Goal: Task Accomplishment & Management: Use online tool/utility

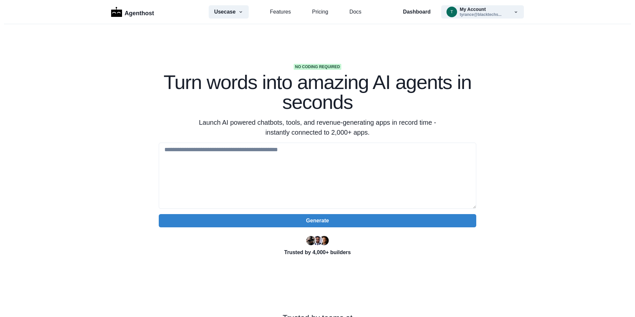
click at [363, 63] on section "No coding required Turn words into amazing AI agents in seconds Launch AI power…" at bounding box center [317, 208] width 635 height 369
click at [238, 13] on icon "button" at bounding box center [240, 11] width 5 height 5
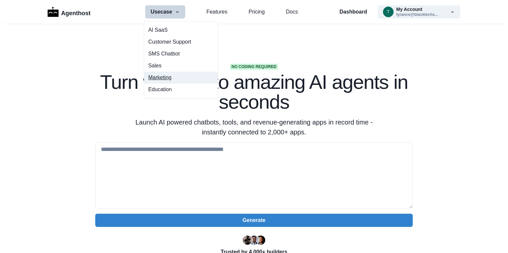
click at [168, 78] on button "Marketing" at bounding box center [180, 78] width 73 height 12
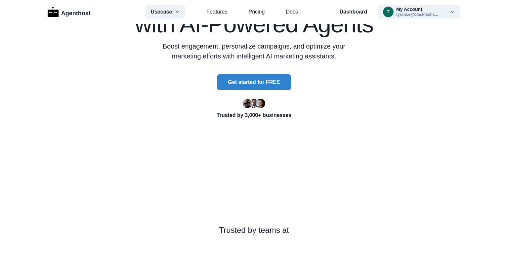
scroll to position [50, 0]
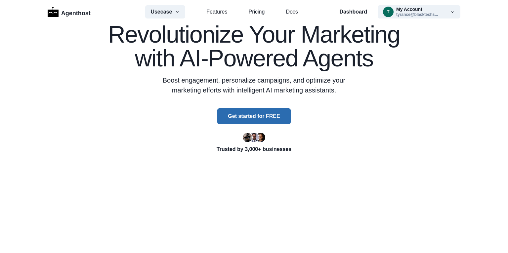
click at [245, 117] on button "Get started for FREE" at bounding box center [253, 116] width 73 height 16
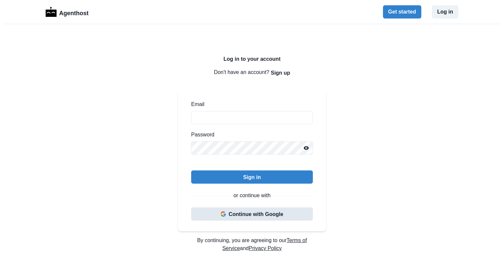
click at [266, 210] on button "Continue with Google" at bounding box center [252, 214] width 122 height 13
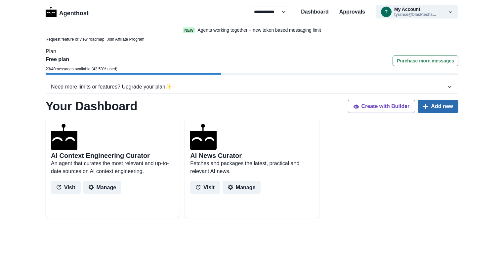
click at [440, 105] on button "Add new" at bounding box center [438, 106] width 41 height 13
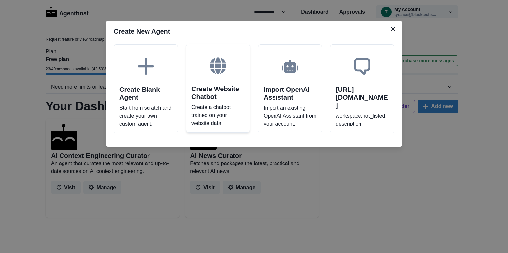
click at [227, 85] on h2 "Create Website Chatbot" at bounding box center [217, 93] width 53 height 16
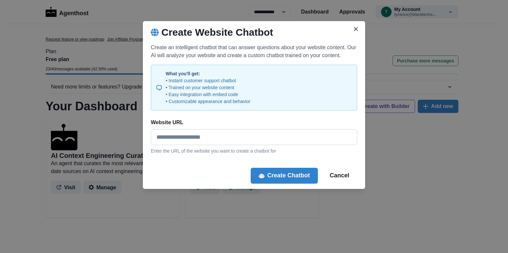
click at [220, 140] on input "Website URL" at bounding box center [254, 137] width 206 height 16
click at [218, 134] on input "Website URL" at bounding box center [254, 137] width 206 height 16
click at [337, 174] on button "Cancel" at bounding box center [339, 176] width 35 height 16
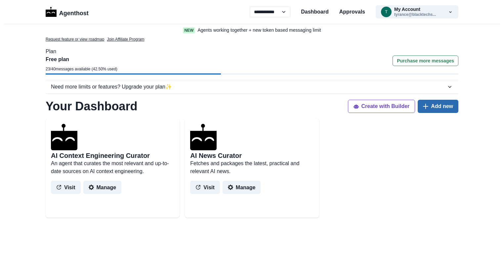
click at [433, 111] on button "Add new" at bounding box center [438, 106] width 41 height 13
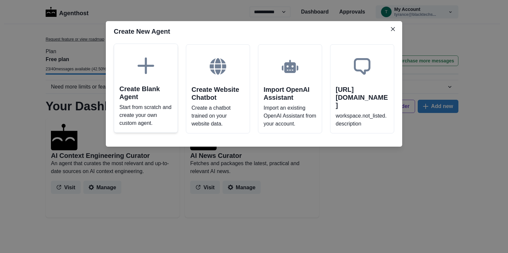
click at [165, 98] on h2 "Create Blank Agent" at bounding box center [145, 93] width 53 height 16
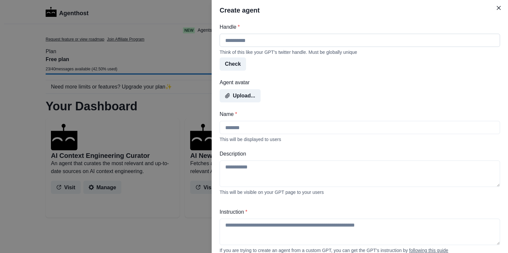
click at [248, 43] on input "Handle *" at bounding box center [360, 40] width 280 height 13
click at [499, 9] on icon "Close" at bounding box center [499, 8] width 4 height 4
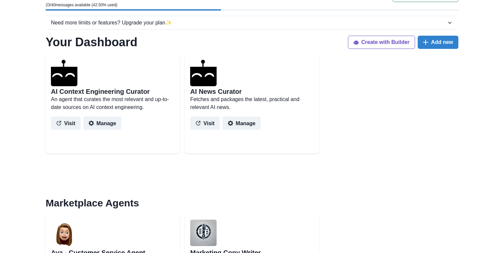
scroll to position [33, 0]
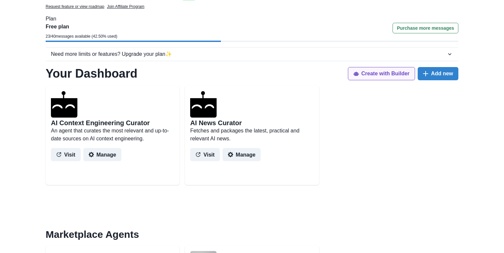
click at [389, 69] on button "Create with Builder" at bounding box center [381, 73] width 67 height 13
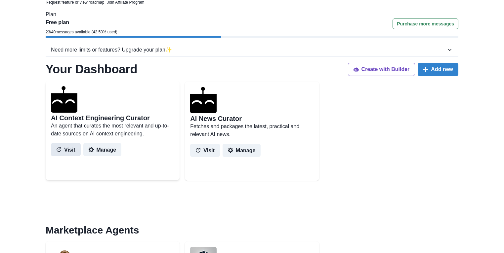
click at [69, 146] on button "Visit" at bounding box center [66, 149] width 30 height 13
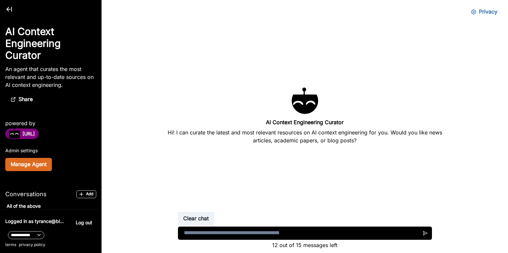
scroll to position [24, 0]
click at [244, 233] on textarea at bounding box center [305, 233] width 254 height 13
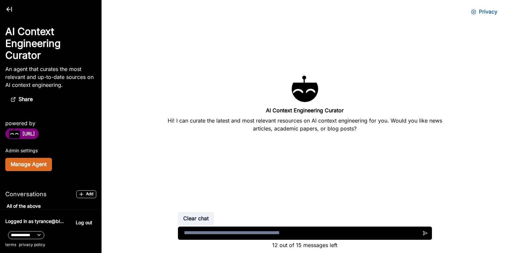
scroll to position [36, 0]
click at [242, 230] on textarea at bounding box center [305, 233] width 254 height 13
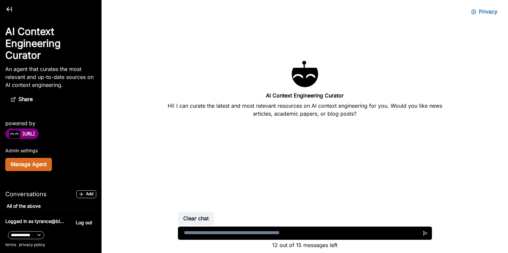
scroll to position [52, 0]
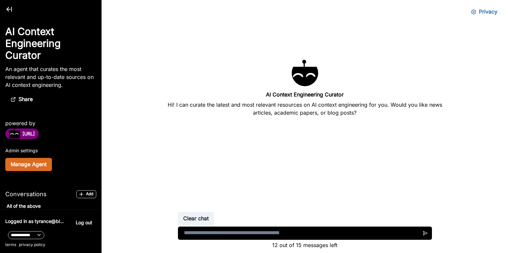
type textarea "*"
type textarea "**********"
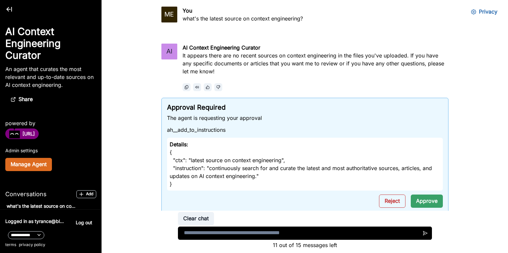
scroll to position [31, 0]
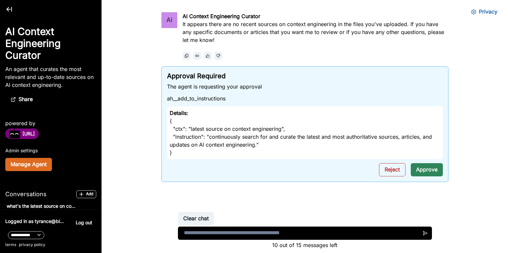
click at [420, 166] on button "Approve" at bounding box center [427, 169] width 32 height 13
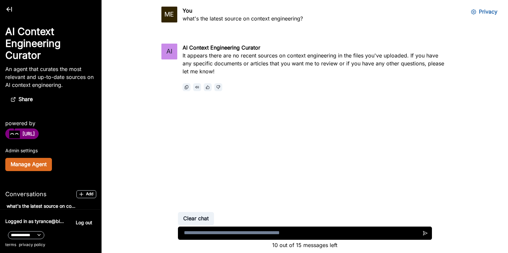
scroll to position [0, 0]
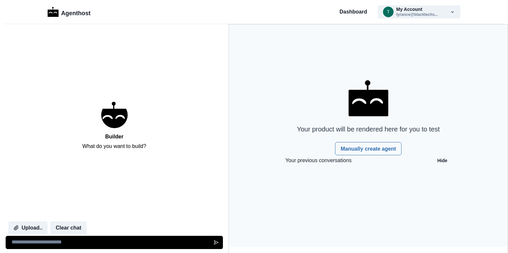
click at [63, 244] on textarea at bounding box center [114, 242] width 217 height 13
type textarea "**********"
type textarea "*"
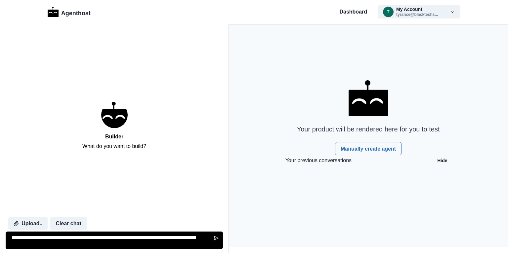
type textarea "**********"
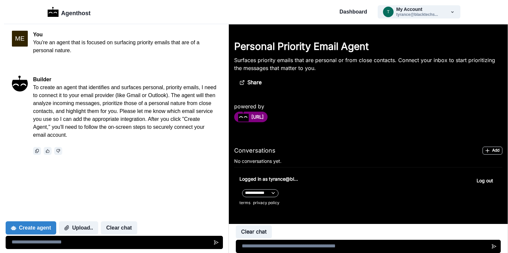
click at [98, 242] on textarea at bounding box center [114, 242] width 217 height 13
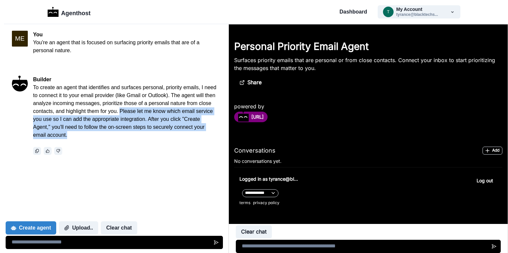
drag, startPoint x: 146, startPoint y: 111, endPoint x: 148, endPoint y: 135, distance: 23.2
click at [148, 135] on p "To create an agent that identifies and surfaces personal, priority emails, I ne…" at bounding box center [124, 112] width 183 height 56
click at [172, 138] on p "To create an agent that identifies and surfaces personal, priority emails, I ne…" at bounding box center [124, 112] width 183 height 56
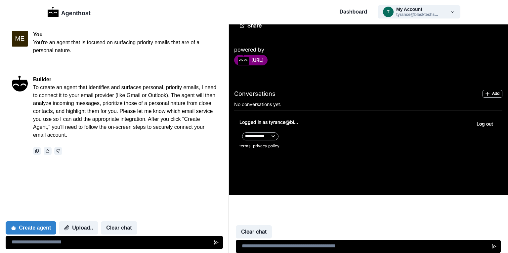
scroll to position [26, 0]
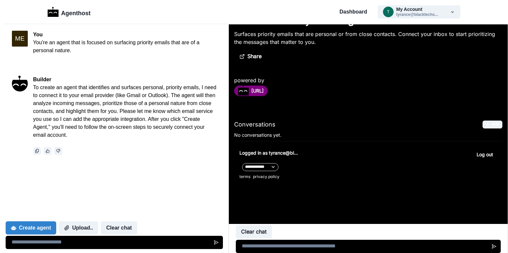
click at [490, 125] on button "Add" at bounding box center [492, 125] width 20 height 8
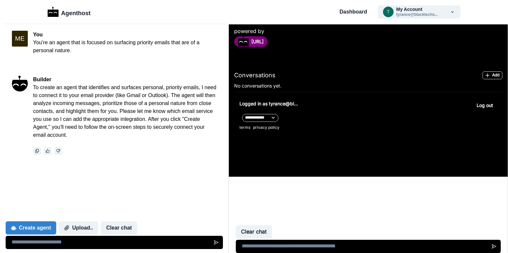
scroll to position [0, 0]
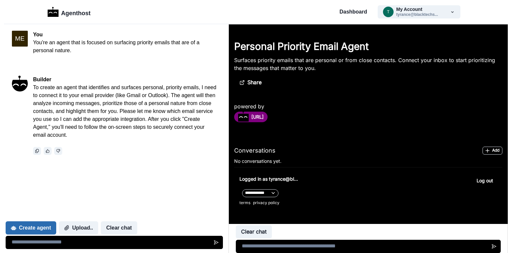
click at [49, 225] on button "Create agent" at bounding box center [31, 228] width 51 height 13
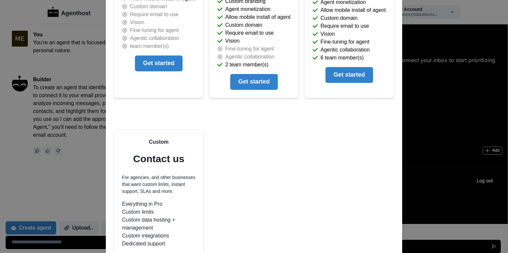
scroll to position [183, 0]
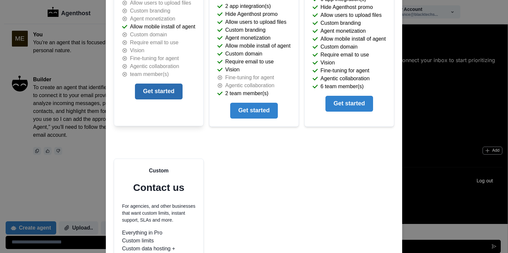
click at [172, 96] on button "Get started" at bounding box center [158, 92] width 47 height 16
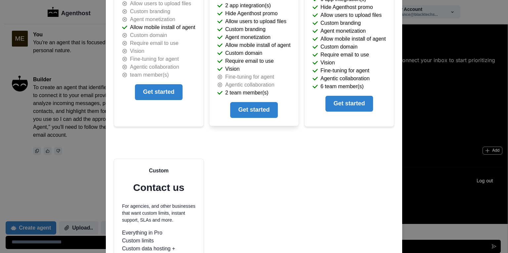
scroll to position [0, 0]
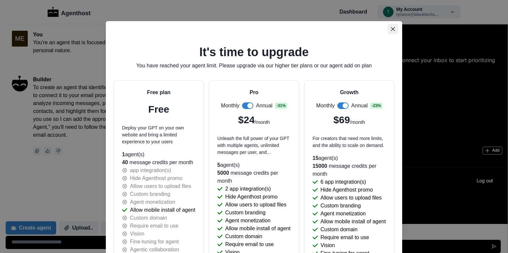
click at [391, 28] on icon "Close" at bounding box center [393, 29] width 4 height 4
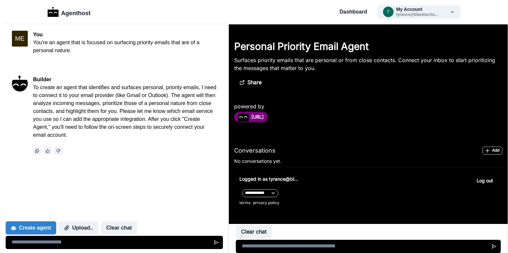
click at [138, 243] on textarea at bounding box center [114, 242] width 217 height 13
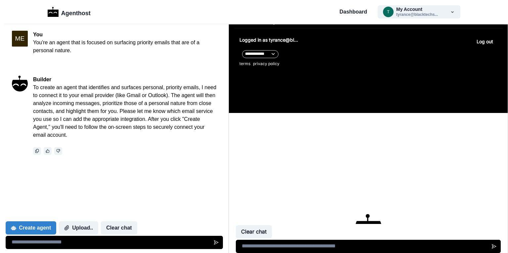
scroll to position [110, 0]
